Goal: Check status: Check status

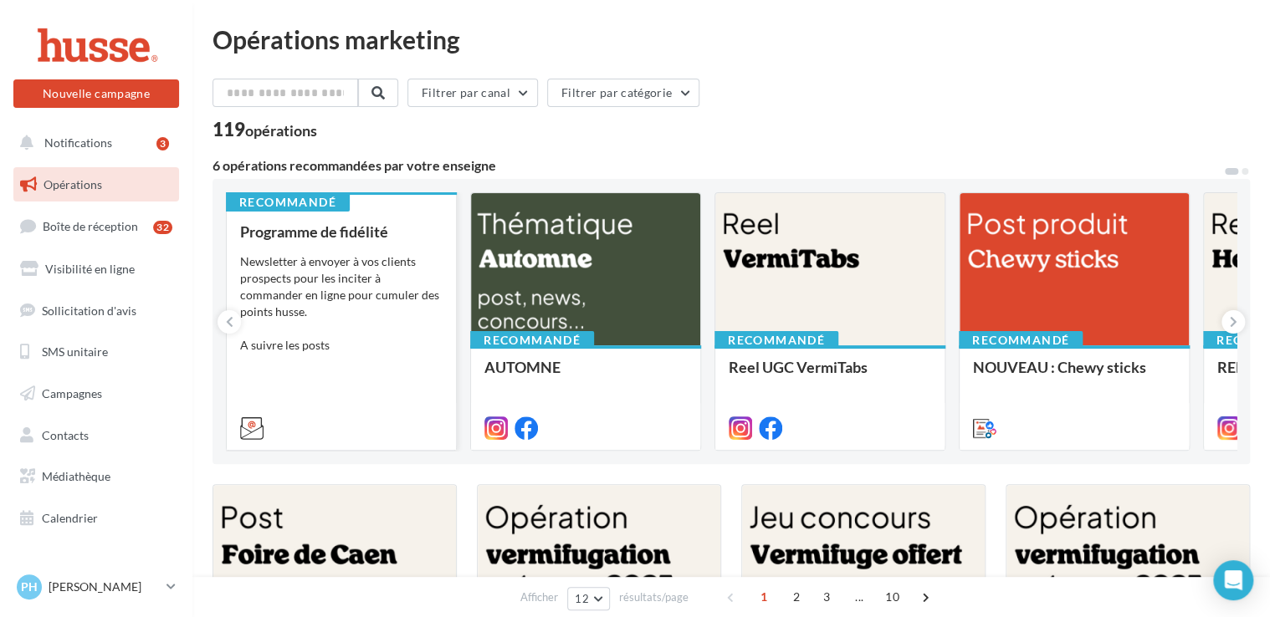
click at [319, 285] on div "Newsletter à envoyer à vos clients prospects pour les inciter à commander en li…" at bounding box center [341, 303] width 202 height 100
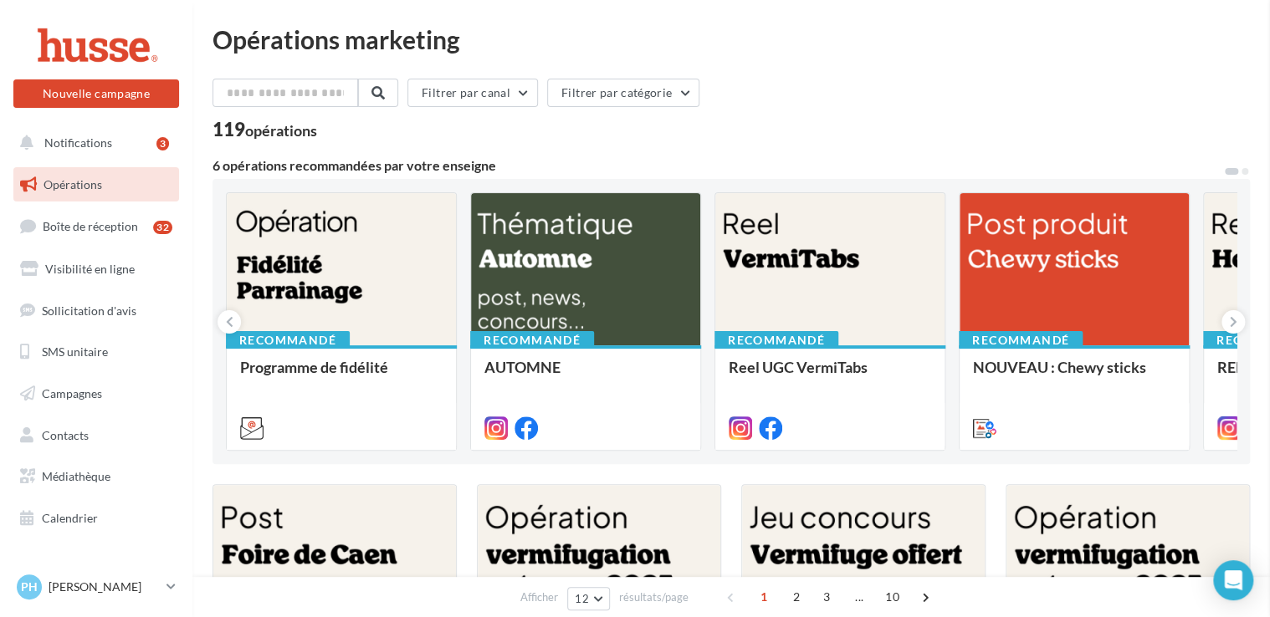
click at [74, 145] on span "Notifications" at bounding box center [78, 142] width 68 height 14
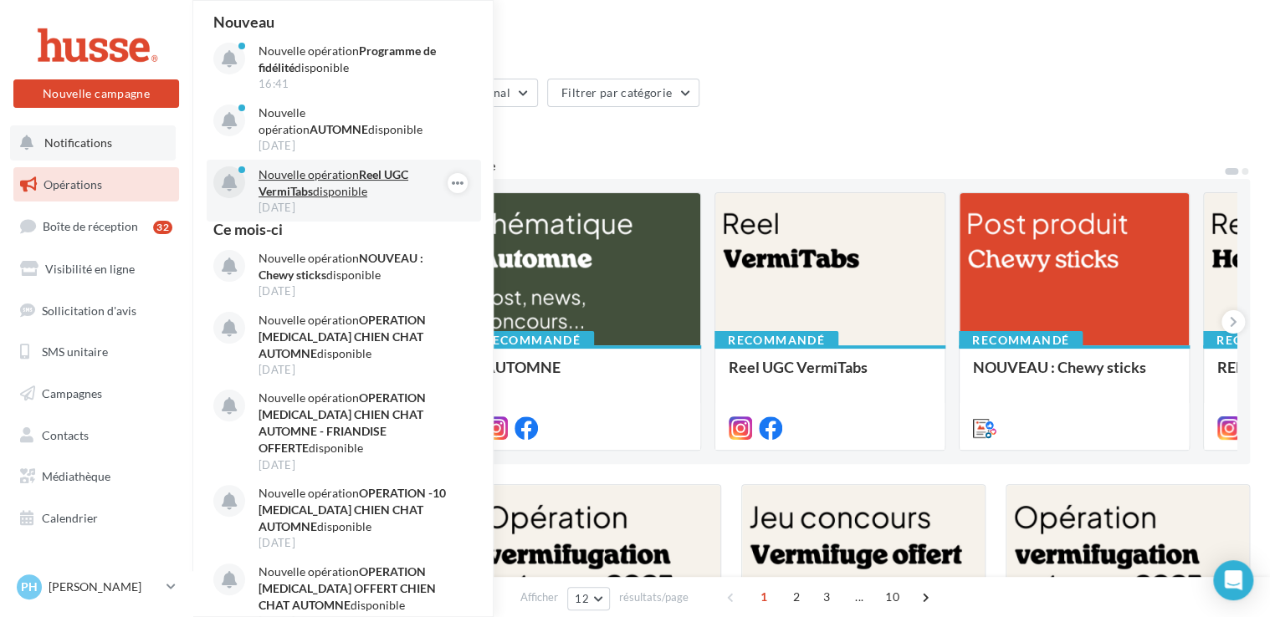
click at [298, 177] on p "Nouvelle opération Reel UGC VermiTabs disponible" at bounding box center [355, 182] width 194 height 33
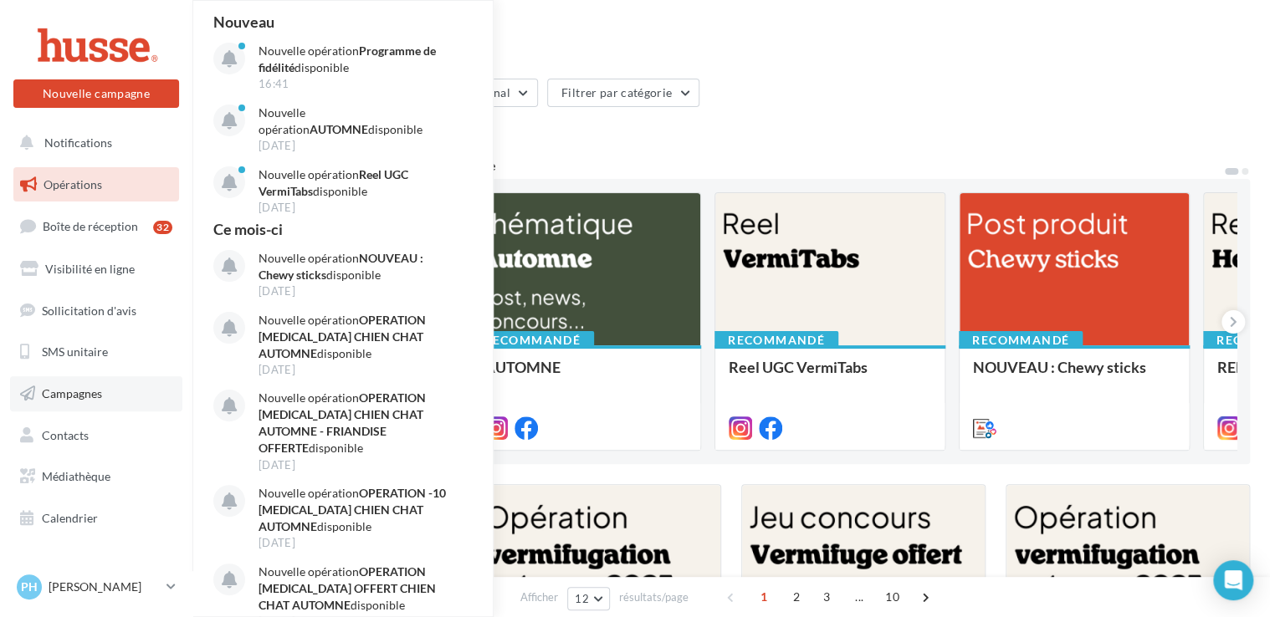
click at [57, 399] on span "Campagnes" at bounding box center [72, 393] width 60 height 14
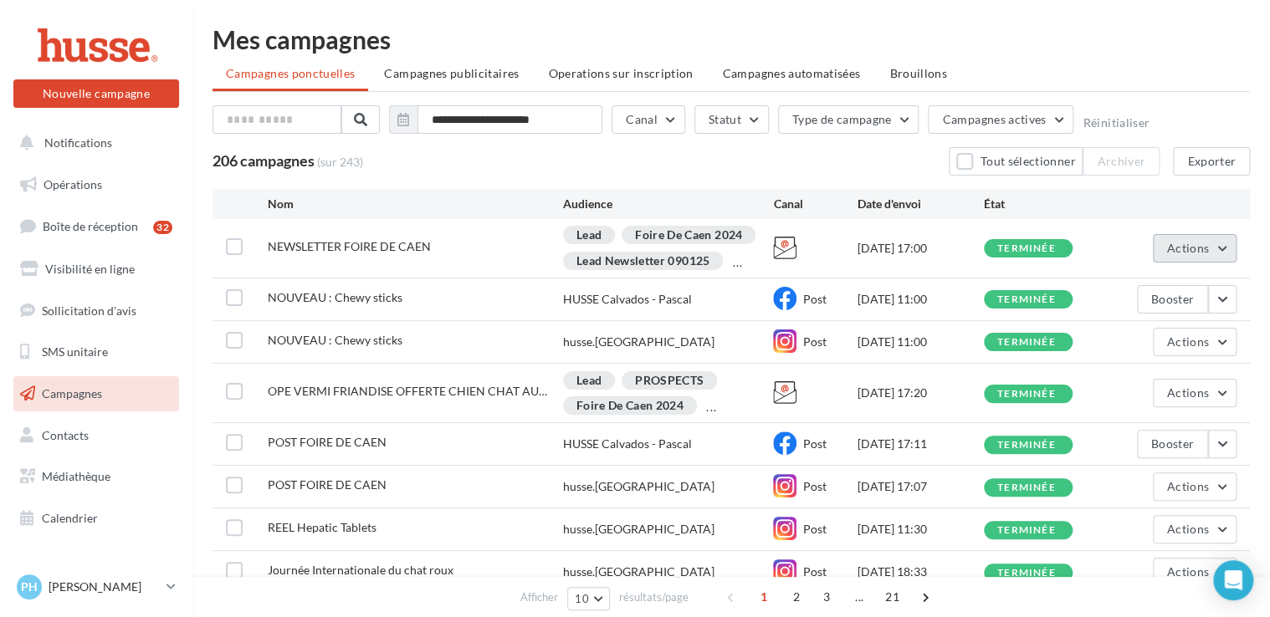
click at [1225, 245] on button "Actions" at bounding box center [1194, 248] width 84 height 28
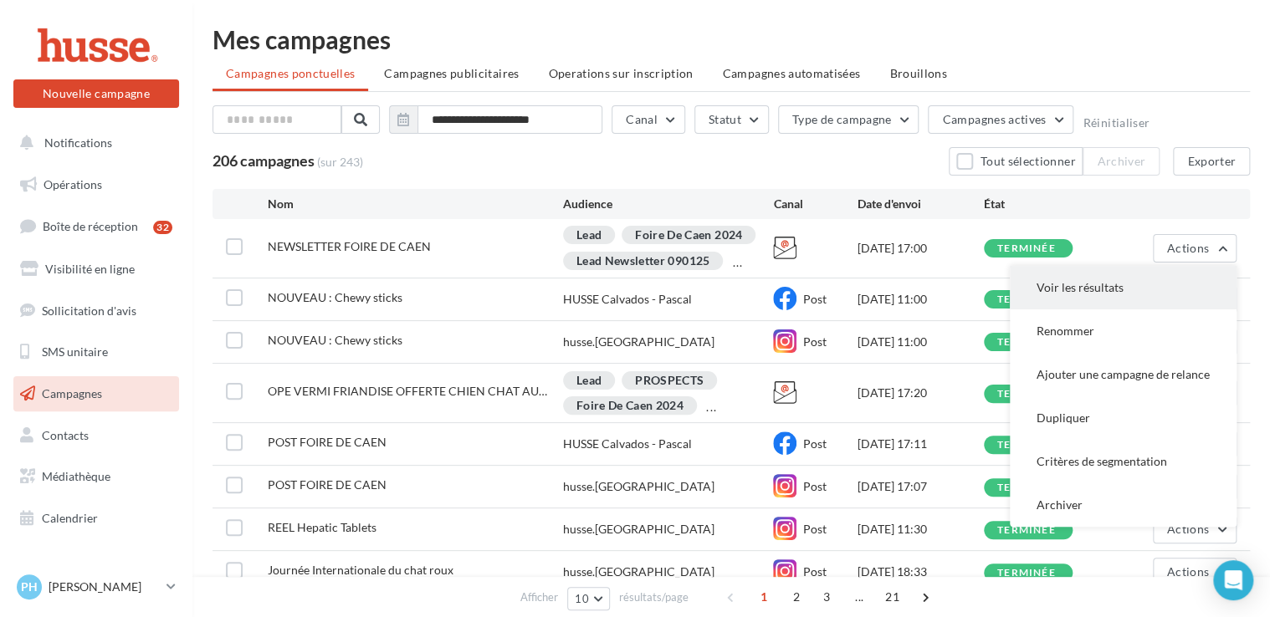
click at [1056, 290] on button "Voir les résultats" at bounding box center [1122, 287] width 227 height 43
